Goal: Obtain resource: Obtain resource

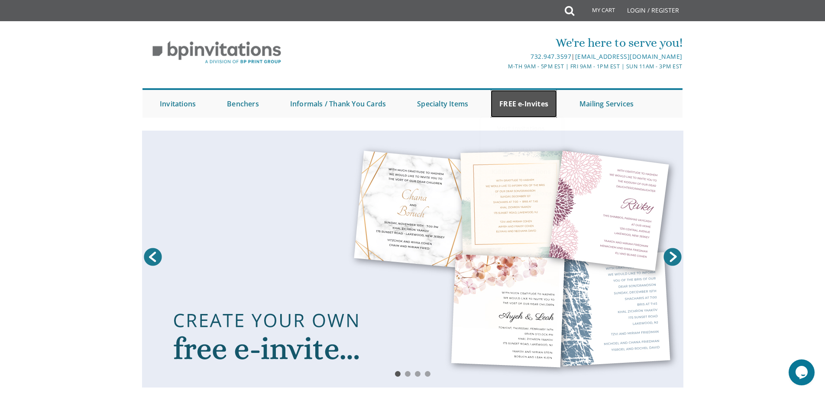
click at [533, 106] on link "FREE e-Invites" at bounding box center [523, 104] width 66 height 28
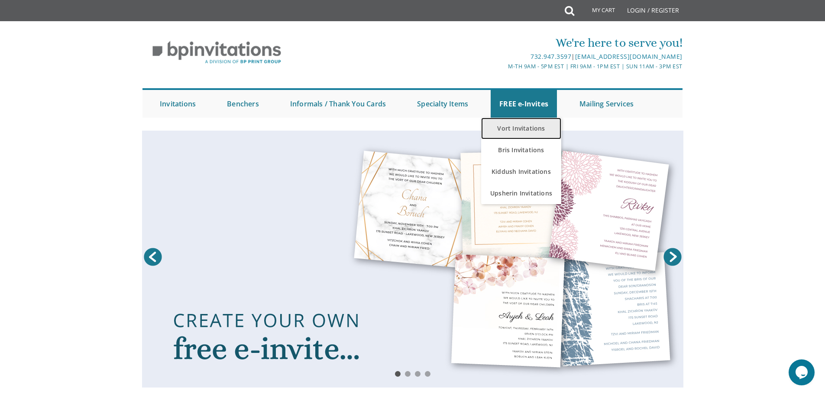
click at [526, 126] on link "Vort Invitations" at bounding box center [521, 129] width 80 height 22
click at [508, 123] on link "Vort Invitations" at bounding box center [521, 129] width 80 height 22
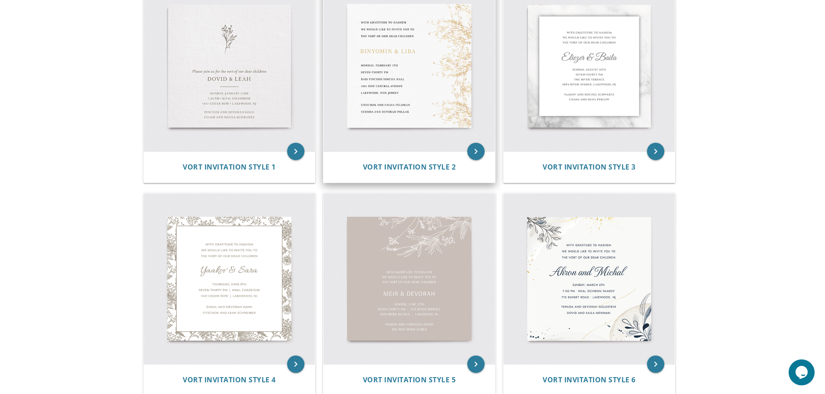
scroll to position [87, 0]
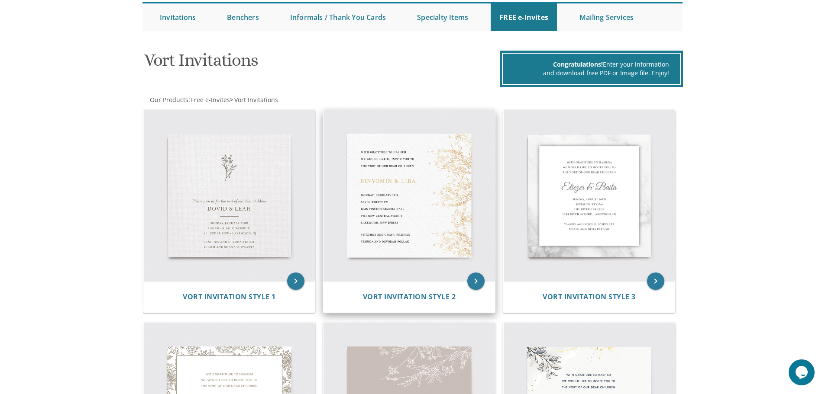
click at [415, 203] on img at bounding box center [408, 195] width 171 height 171
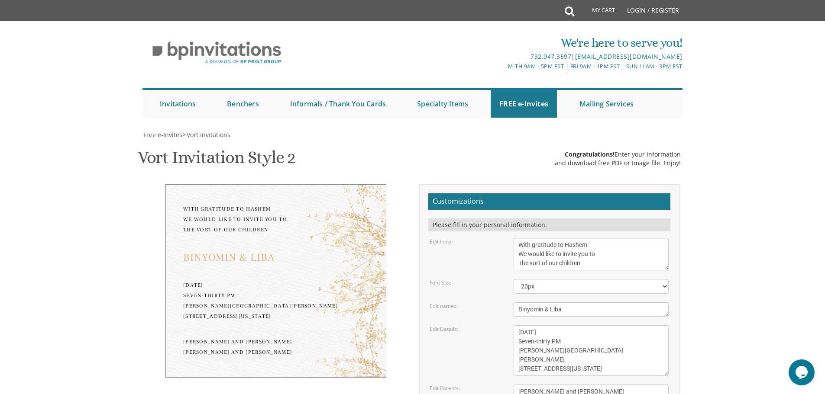
scroll to position [173, 0]
drag, startPoint x: 569, startPoint y: 139, endPoint x: 492, endPoint y: 132, distance: 77.8
click at [492, 303] on div "Edit names: Binyomin & Liba" at bounding box center [549, 310] width 252 height 14
type textarea "Aryeh Leib & Nechama"
drag, startPoint x: 584, startPoint y: 160, endPoint x: 513, endPoint y: 154, distance: 70.8
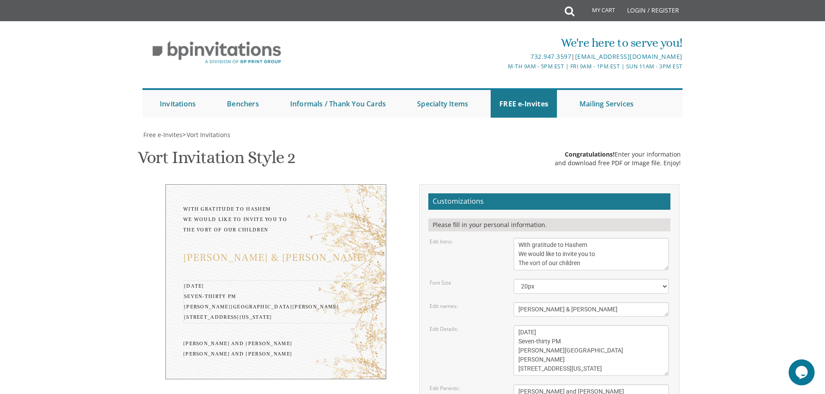
click at [513, 326] on textarea "Monday, February 7th Seven-thirty PM Bais Pinchos Simcha Hall 1951 New Central …" at bounding box center [590, 351] width 155 height 51
click at [545, 326] on textarea "[DATE] Seven-thirty PM [PERSON_NAME][GEOGRAPHIC_DATA][PERSON_NAME] [STREET_ADDR…" at bounding box center [590, 351] width 155 height 51
drag, startPoint x: 533, startPoint y: 167, endPoint x: 517, endPoint y: 169, distance: 16.2
click at [517, 326] on textarea "[DATE] Seven-thirty PM [PERSON_NAME][GEOGRAPHIC_DATA][PERSON_NAME] [STREET_ADDR…" at bounding box center [590, 351] width 155 height 51
drag, startPoint x: 587, startPoint y: 177, endPoint x: 514, endPoint y: 178, distance: 72.7
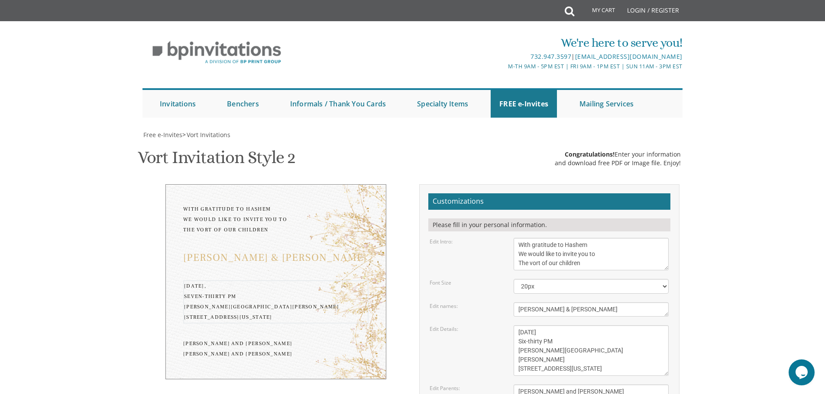
click at [514, 326] on textarea "Monday, February 7th Seven-thirty PM Bais Pinchos Simcha Hall 1951 New Central …" at bounding box center [590, 351] width 155 height 51
drag, startPoint x: 590, startPoint y: 187, endPoint x: 517, endPoint y: 185, distance: 72.3
click at [517, 326] on textarea "Monday, February 7th Seven-thirty PM Bais Pinchos Simcha Hall 1951 New Central …" at bounding box center [590, 351] width 155 height 51
type textarea "Sunday, September 21 Six-thirty PM Khal Bnai Torah 304 Monmouth Avenue Lakewood…"
drag, startPoint x: 598, startPoint y: 218, endPoint x: 495, endPoint y: 216, distance: 103.5
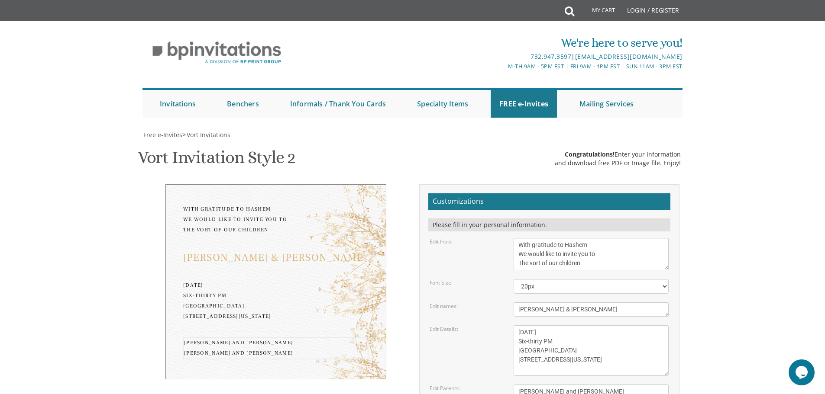
click at [495, 385] on div "Edit Parents: Yitzchok and Chaya Feldman Yehuda and Devorah Pollak" at bounding box center [549, 396] width 252 height 23
drag, startPoint x: 602, startPoint y: 229, endPoint x: 490, endPoint y: 224, distance: 112.2
click at [490, 385] on div "Edit Parents: Yitzchok and Chaya Feldman Yehuda and Devorah Pollak" at bounding box center [549, 396] width 252 height 23
type textarea "Avraham Chaim & Rochel Altusky Yossi & Tova Isaacs"
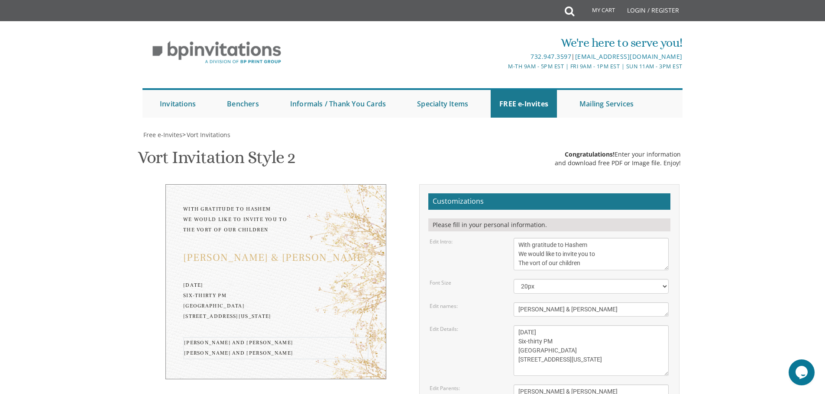
type input "ylubin@mod1group.com"
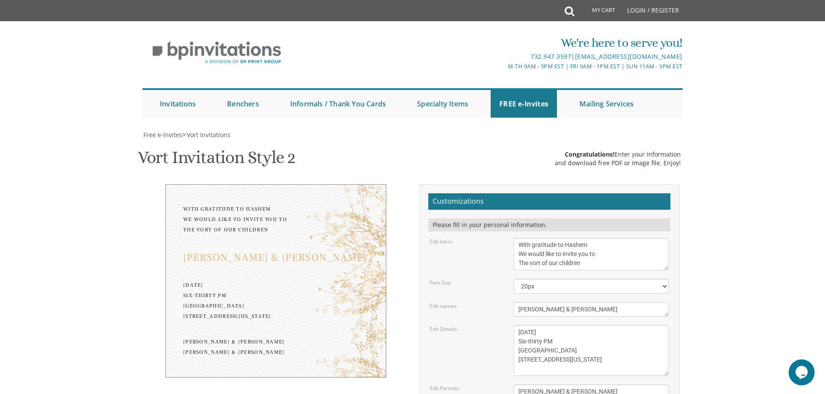
scroll to position [0, 0]
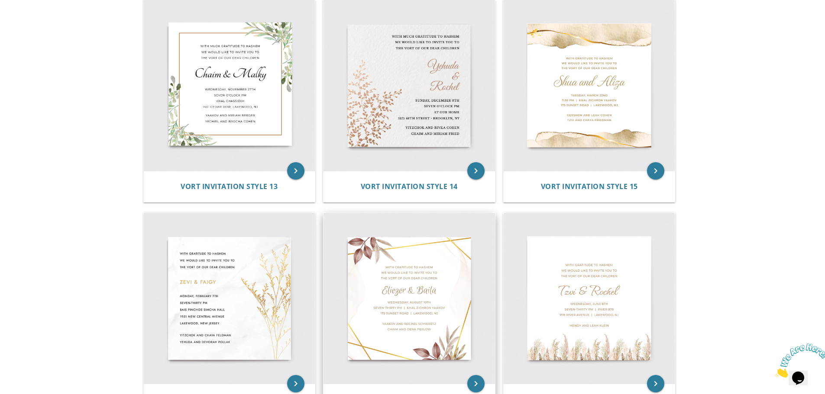
scroll to position [1082, 0]
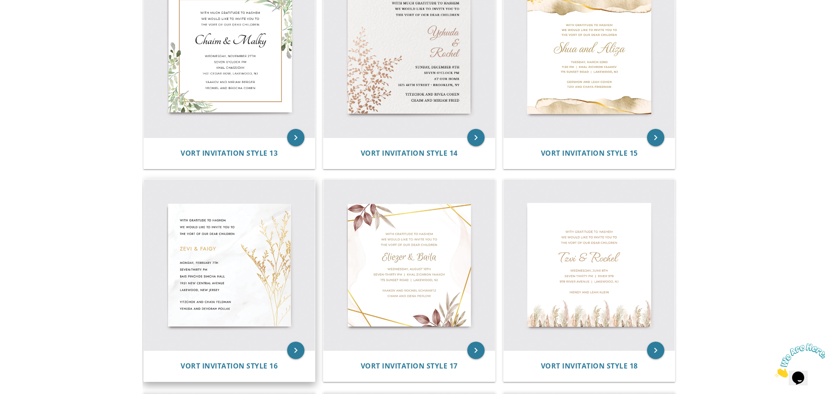
click at [251, 297] on img at bounding box center [229, 265] width 171 height 171
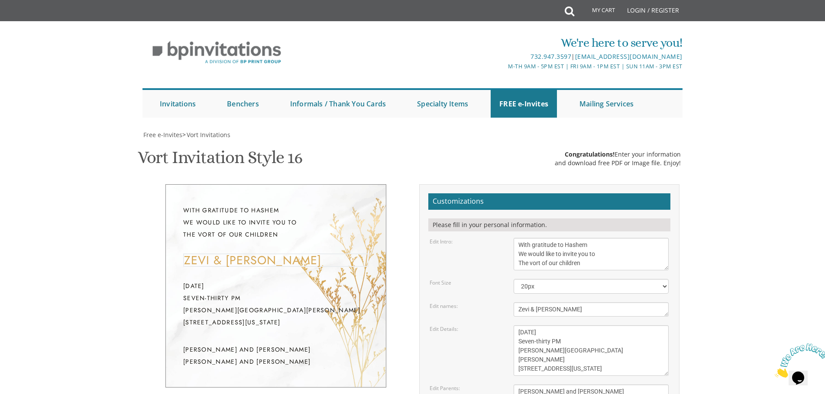
click at [610, 303] on textarea "Zevi & [PERSON_NAME]" at bounding box center [590, 310] width 155 height 14
drag, startPoint x: 610, startPoint y: 173, endPoint x: 501, endPoint y: 177, distance: 108.7
click at [501, 303] on div "Edit names: Zevi & Faigy" at bounding box center [549, 310] width 252 height 14
type textarea "Aryeh Leib & Nechama"
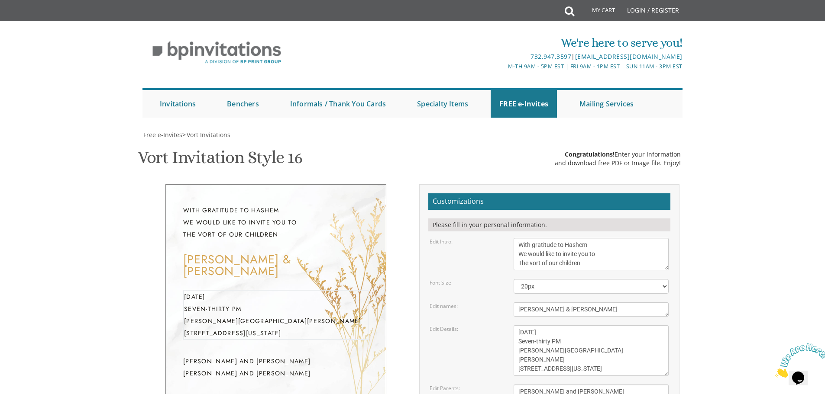
drag, startPoint x: 584, startPoint y: 204, endPoint x: 510, endPoint y: 208, distance: 74.6
click at [510, 326] on div "Monday, February 7th Seven-thirty PM Bais Pinchos Simcha Hall 1951 New Central …" at bounding box center [591, 351] width 168 height 51
drag, startPoint x: 602, startPoint y: 220, endPoint x: 508, endPoint y: 217, distance: 93.6
click at [508, 326] on div "Monday, February 7th Seven-thirty PM Bais Pinchos Simcha Hall 1951 New Central …" at bounding box center [591, 351] width 168 height 51
drag, startPoint x: 599, startPoint y: 233, endPoint x: 480, endPoint y: 230, distance: 118.7
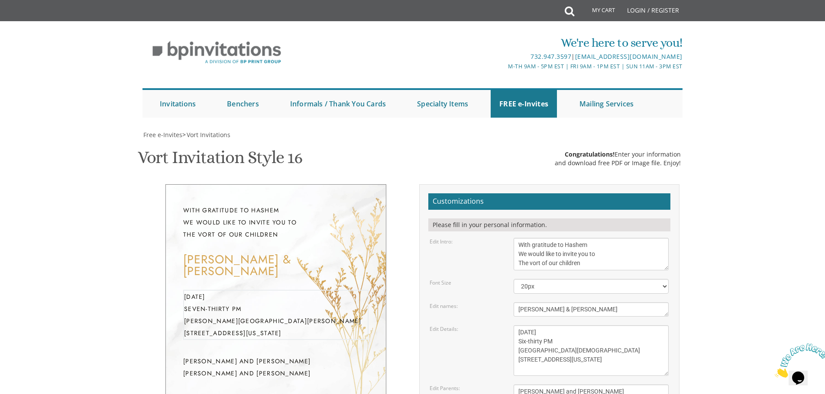
click at [480, 326] on div "Edit Details: Monday, February 7th Seven-thirty PM Bais Pinchos Simcha Hall 195…" at bounding box center [549, 351] width 252 height 51
type textarea "Sunday, September 21st Six-thirty PM Khal Bnai Torah 304 Monmouth Ave Lakewood,…"
drag, startPoint x: 611, startPoint y: 276, endPoint x: 498, endPoint y: 248, distance: 116.8
click at [498, 248] on form "Customizations Please fill in your personal information. Edit Intro: With grati…" at bounding box center [549, 339] width 242 height 291
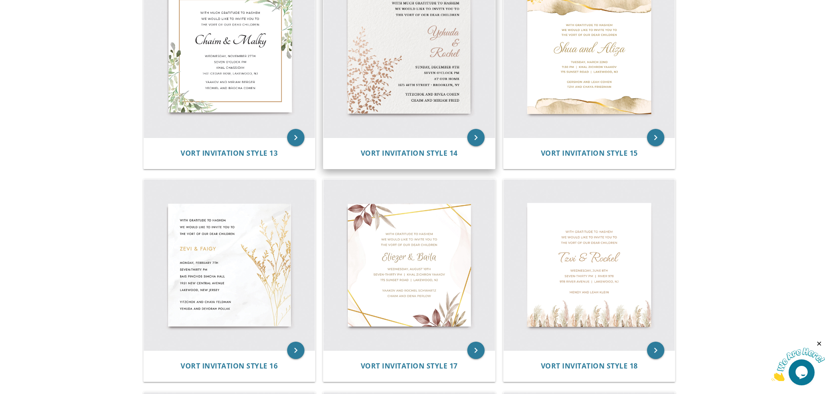
click at [459, 57] on img at bounding box center [408, 52] width 171 height 171
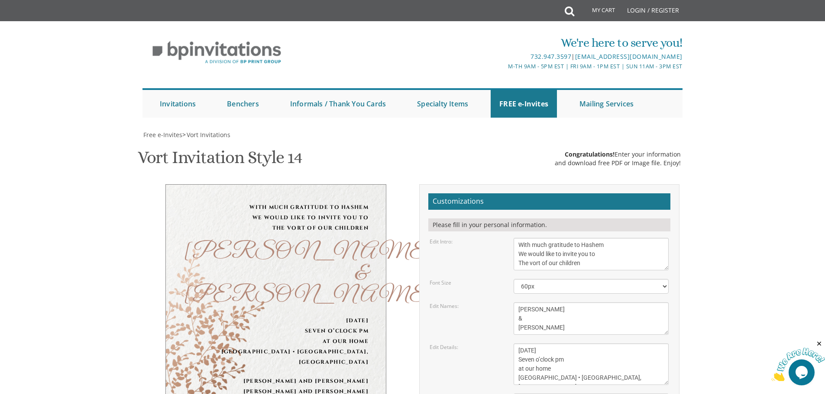
scroll to position [130, 0]
drag, startPoint x: 553, startPoint y: 196, endPoint x: 502, endPoint y: 177, distance: 54.5
click at [502, 303] on div "Edit Names: Yehuda & Rochel" at bounding box center [549, 319] width 252 height 32
type textarea "Aryeh Leib & Nechama"
drag, startPoint x: 581, startPoint y: 219, endPoint x: 541, endPoint y: 219, distance: 39.4
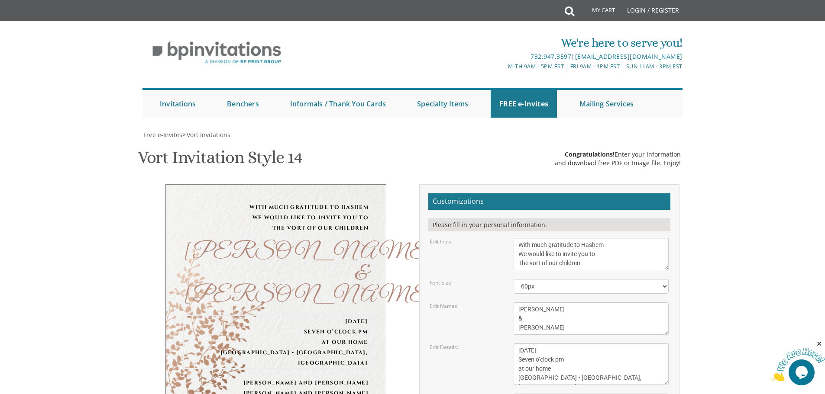
click at [541, 344] on textarea "Sunday, December 8th Seven o’clock pm at our home 1675 46th street • Brooklyn, …" at bounding box center [590, 365] width 155 height 42
drag, startPoint x: 568, startPoint y: 232, endPoint x: 563, endPoint y: 232, distance: 4.8
click at [563, 344] on textarea "Sunday, December 8th Seven o’clock pm at our home 1675 46th street • Brooklyn, …" at bounding box center [590, 365] width 155 height 42
drag, startPoint x: 554, startPoint y: 230, endPoint x: 518, endPoint y: 229, distance: 36.4
click at [518, 344] on textarea "Sunday, December 8th Seven o’clock pm at our home 1675 46th street • Brooklyn, …" at bounding box center [590, 365] width 155 height 42
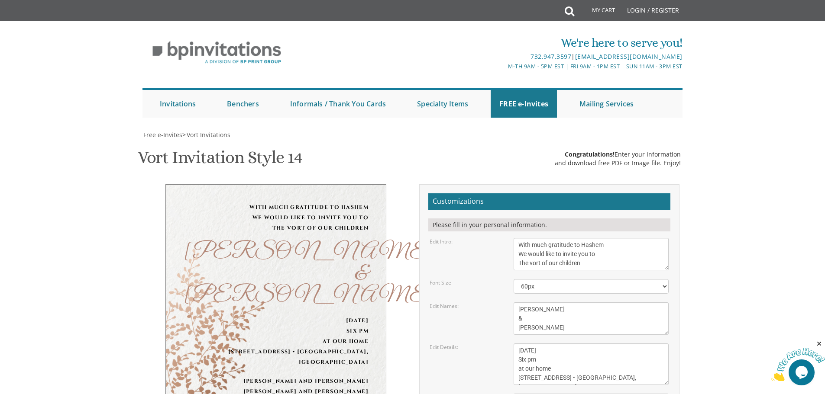
click at [525, 344] on textarea "Sunday, December 8th Seven o’clock pm at our home 1675 46th street • Brooklyn, …" at bounding box center [590, 365] width 155 height 42
drag, startPoint x: 551, startPoint y: 241, endPoint x: 515, endPoint y: 241, distance: 35.9
click at [515, 344] on textarea "Sunday, December 8th Seven o’clock pm at our home 1675 46th street • Brooklyn, …" at bounding box center [590, 365] width 155 height 42
drag, startPoint x: 563, startPoint y: 248, endPoint x: 510, endPoint y: 255, distance: 53.7
click at [510, 255] on form "Customizations Please fill in your personal information. Edit Intro: With much …" at bounding box center [549, 344] width 242 height 300
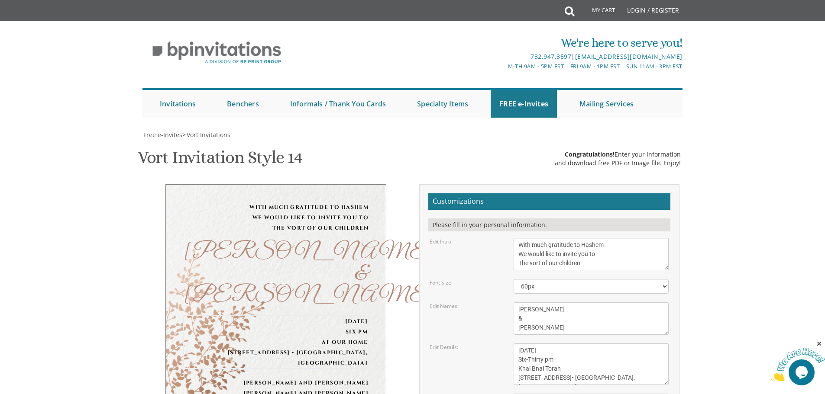
drag, startPoint x: 612, startPoint y: 245, endPoint x: 575, endPoint y: 248, distance: 36.9
click at [575, 344] on textarea "Sunday, December 8th Seven o’clock pm at our home 1675 46th street • Brooklyn, …" at bounding box center [590, 365] width 155 height 42
click at [571, 344] on textarea "Sunday, December 8th Seven o’clock pm at our home 1675 46th street • Brooklyn, …" at bounding box center [590, 365] width 155 height 42
drag, startPoint x: 577, startPoint y: 247, endPoint x: 612, endPoint y: 251, distance: 35.3
click at [612, 344] on textarea "Sunday, December 8th Seven o’clock pm at our home 1675 46th street • Brooklyn, …" at bounding box center [590, 365] width 155 height 42
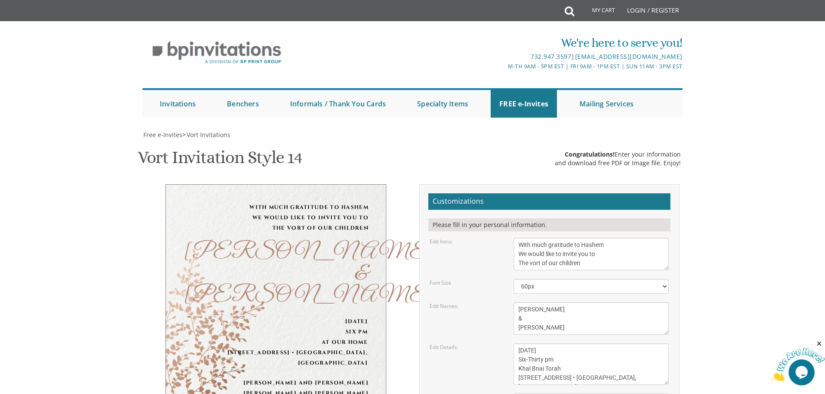
type textarea "Sunday, September 21st Six-Thirty pm Khal Bnai Torah 304 Monmouth Ave • Lakewoo…"
drag, startPoint x: 603, startPoint y: 284, endPoint x: 508, endPoint y: 264, distance: 97.0
type textarea "Avraham Chaim & Rochel Altusky Yossi & Tova Isaacs"
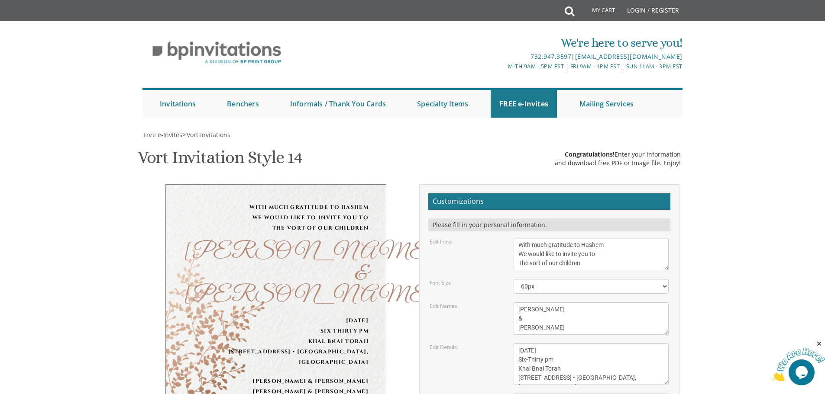
type input "Ylubin@crispculinary.com"
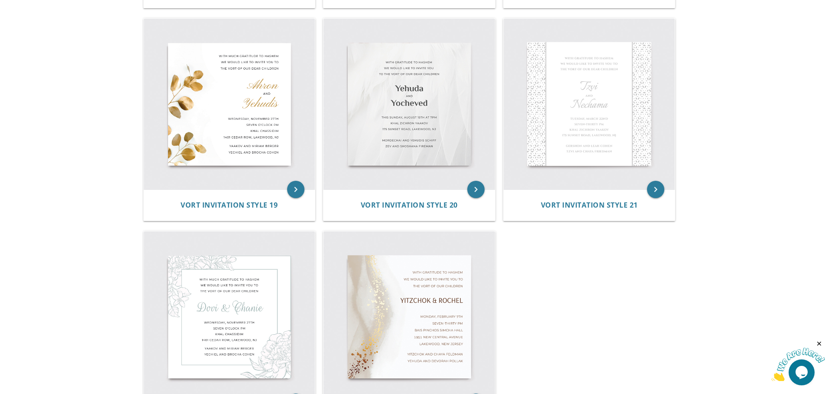
scroll to position [1472, 0]
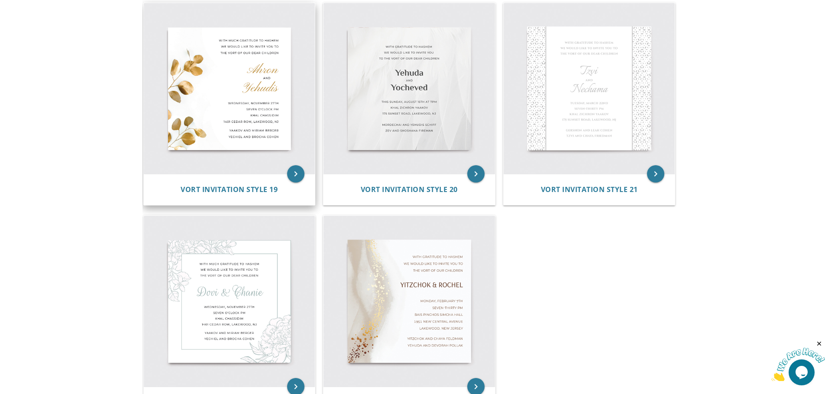
click at [266, 68] on img at bounding box center [229, 88] width 171 height 171
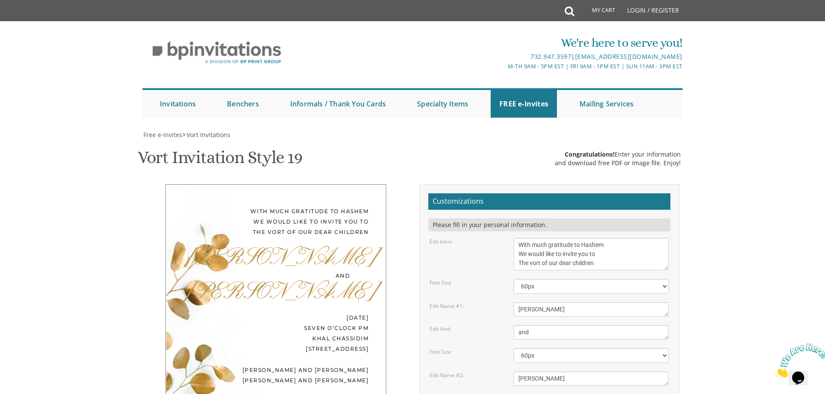
scroll to position [130, 0]
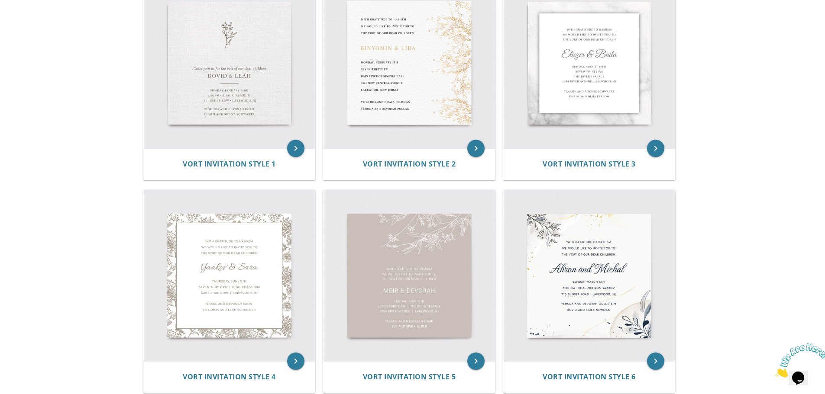
scroll to position [130, 0]
